Goal: Find specific page/section: Locate a particular part of the current website

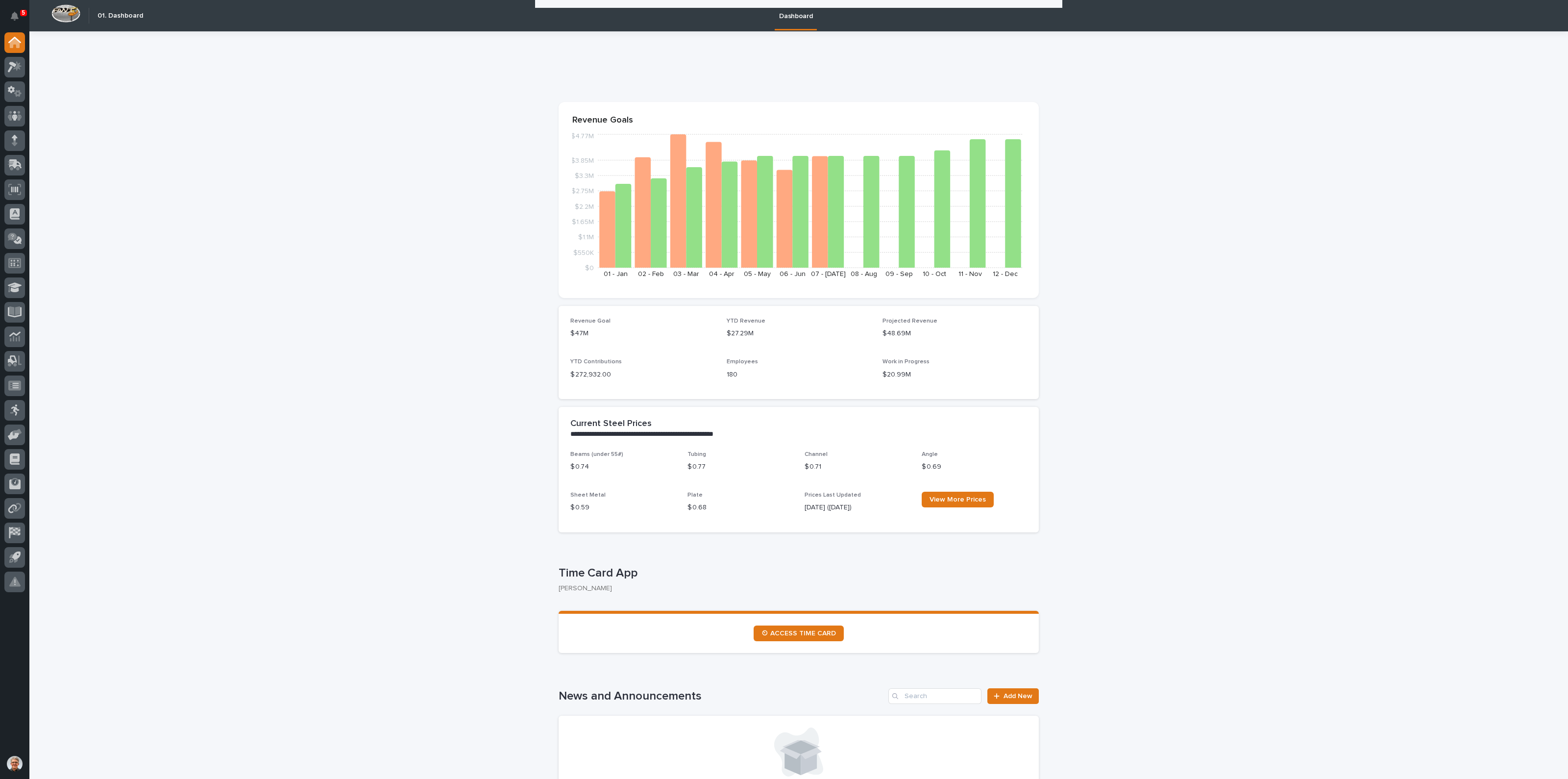
scroll to position [922, 0]
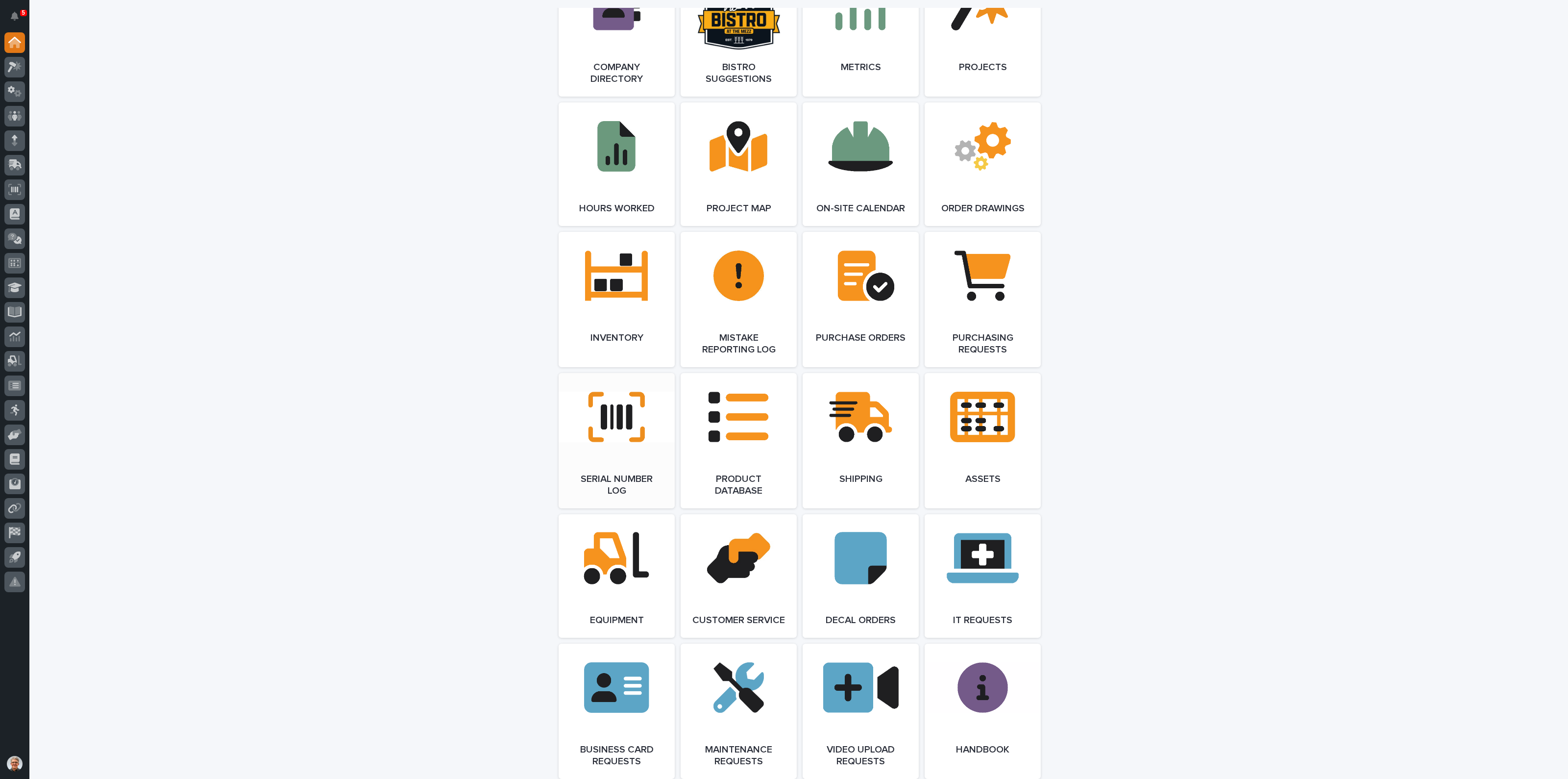
click at [616, 448] on link "Open Link" at bounding box center [617, 441] width 116 height 136
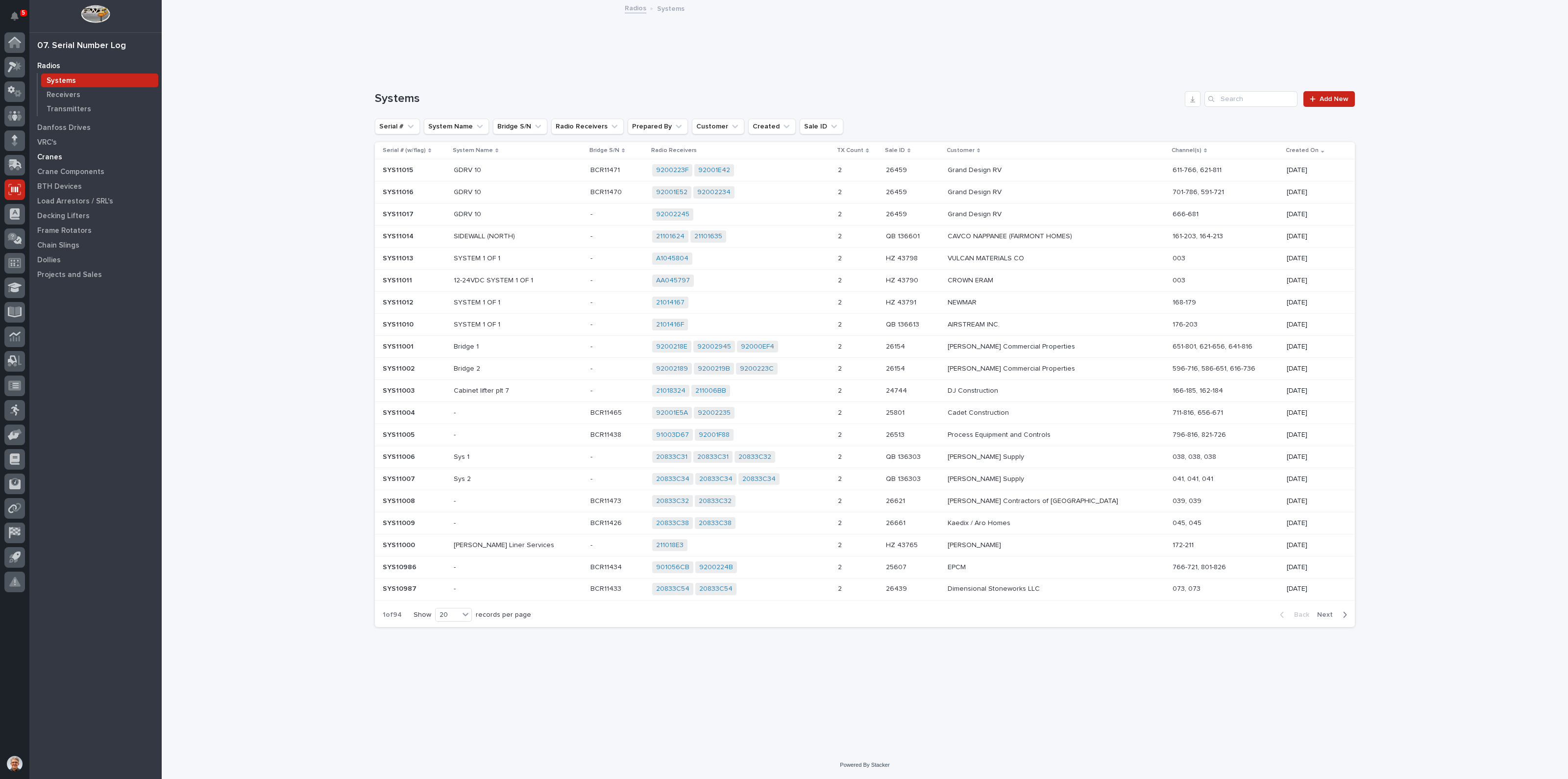
click at [49, 155] on p "Cranes" at bounding box center [49, 158] width 25 height 9
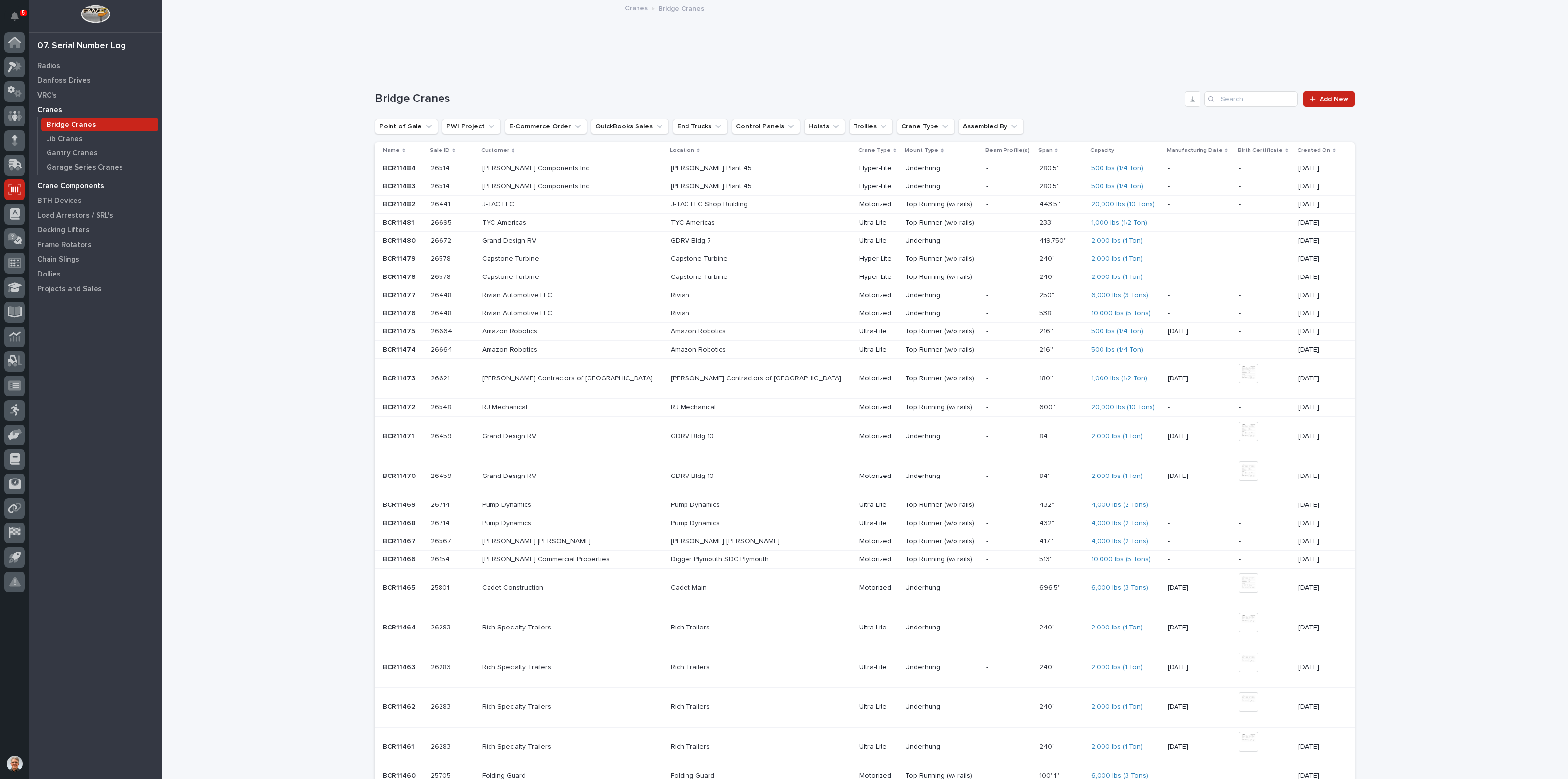
click at [62, 183] on p "Crane Components" at bounding box center [71, 187] width 67 height 9
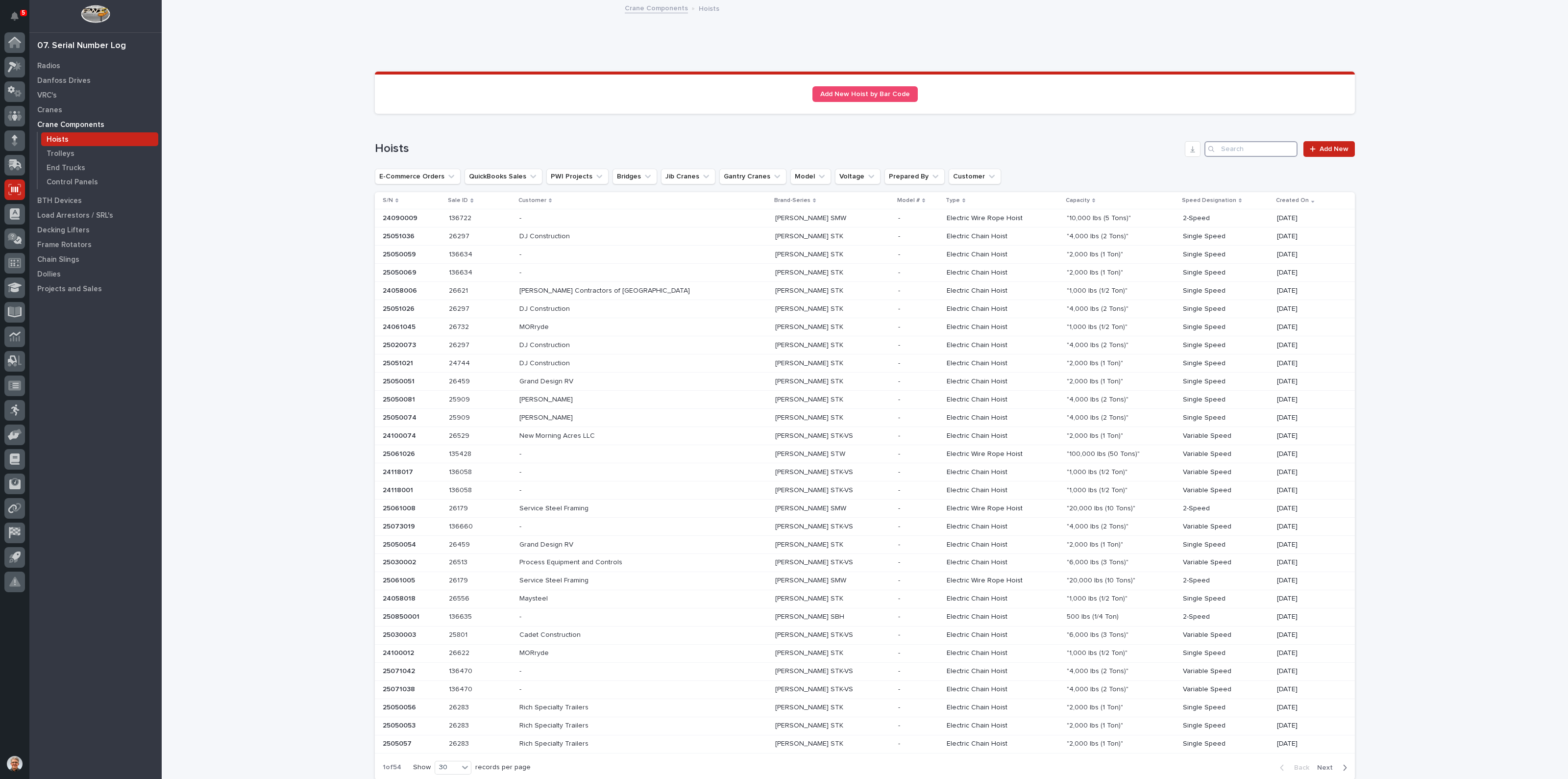
click at [1251, 148] on input "Search" at bounding box center [1251, 148] width 93 height 16
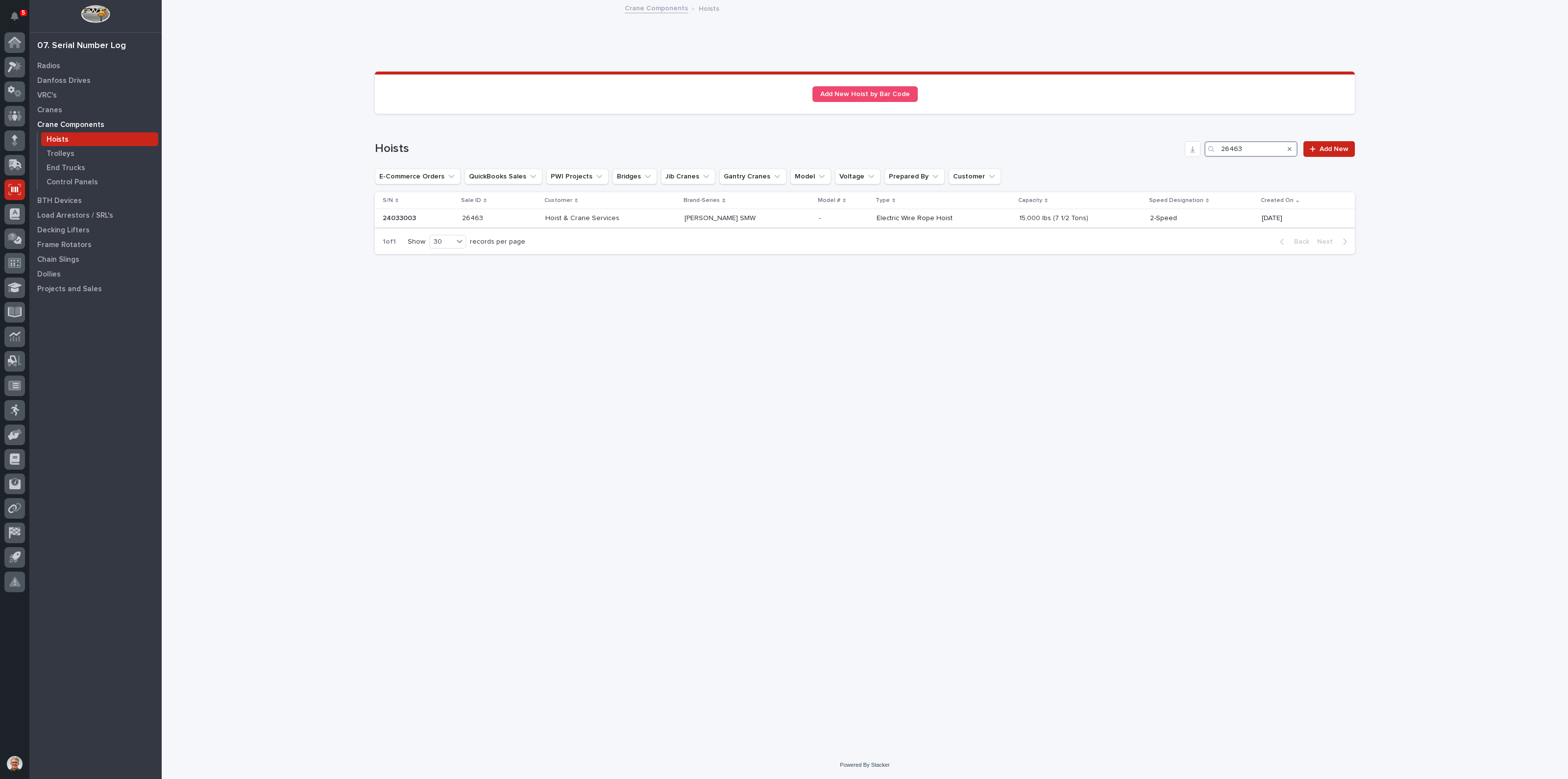
type input "26463"
click at [710, 216] on p "[PERSON_NAME] SMW" at bounding box center [721, 218] width 73 height 11
